Goal: Consume media (video, audio): Browse casually

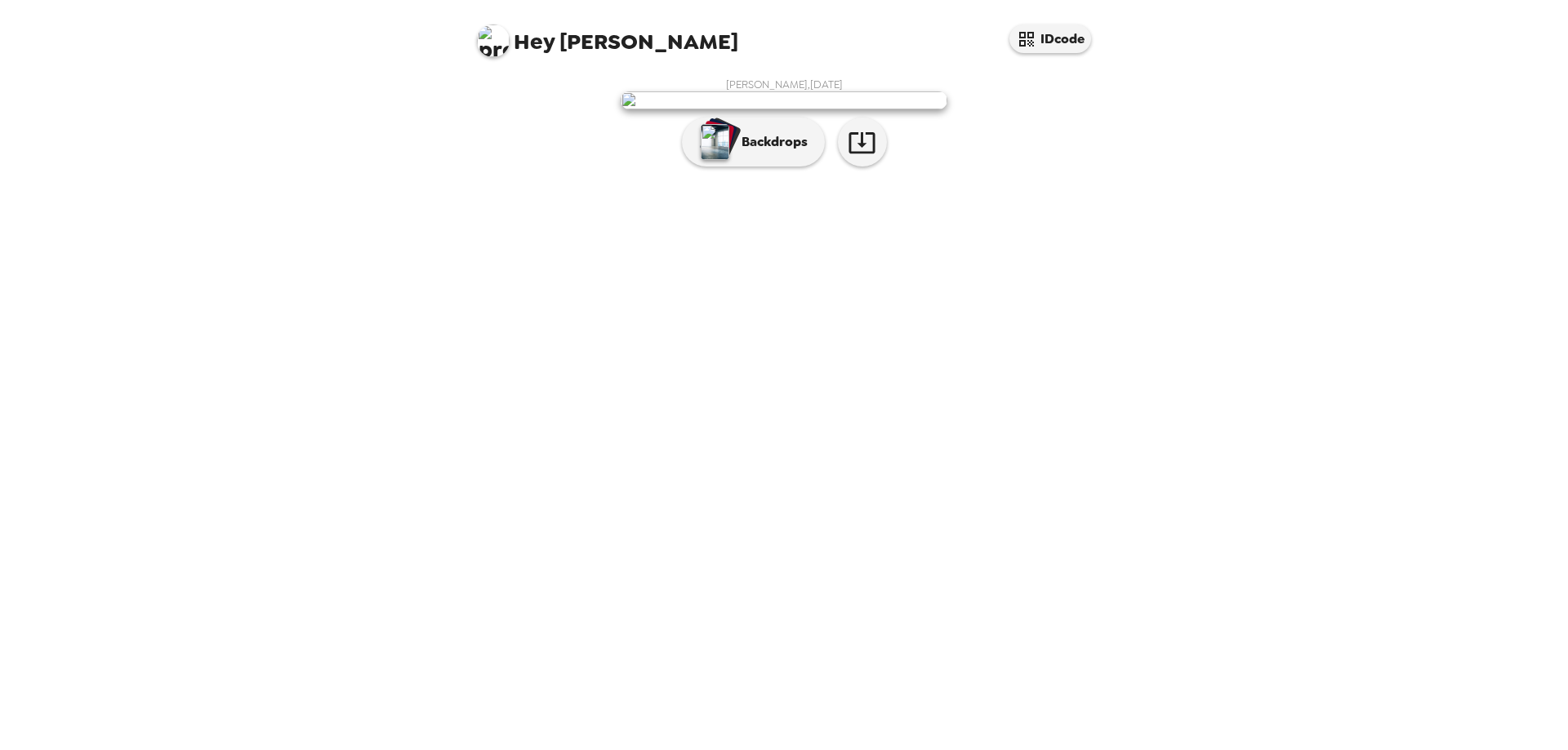
click at [759, 110] on img at bounding box center [784, 100] width 327 height 18
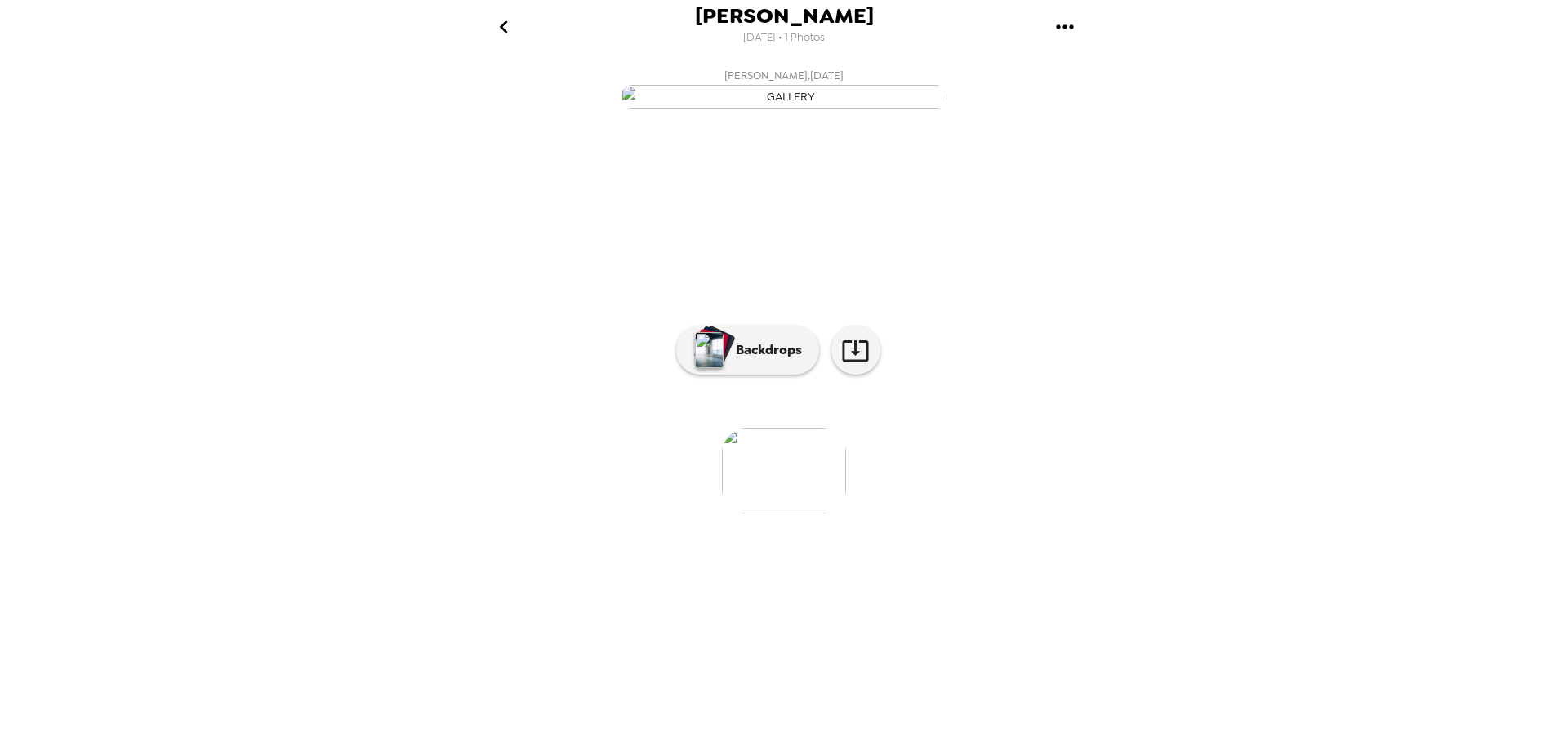
click at [759, 109] on img "button" at bounding box center [784, 96] width 327 height 23
